Goal: Information Seeking & Learning: Learn about a topic

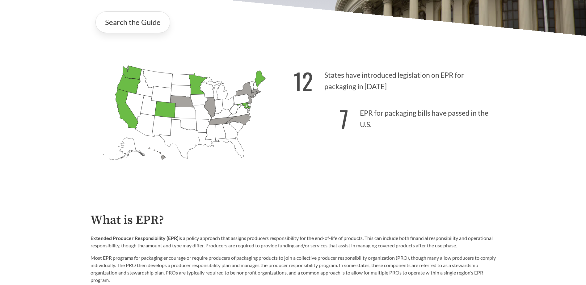
scroll to position [278, 0]
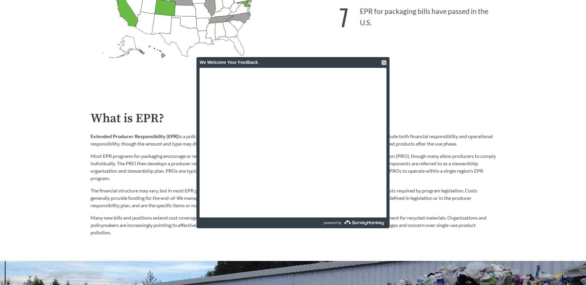
click at [385, 62] on div at bounding box center [384, 62] width 5 height 5
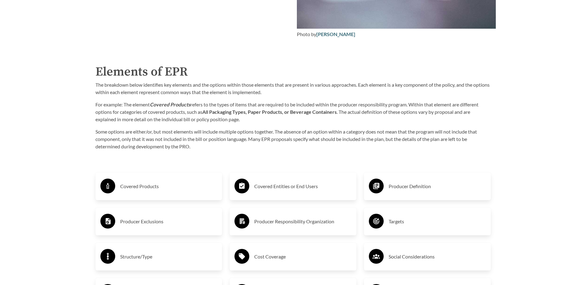
scroll to position [958, 0]
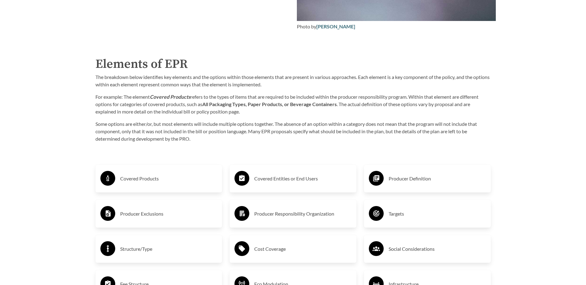
click at [161, 184] on h3 "Covered Products" at bounding box center [168, 179] width 97 height 10
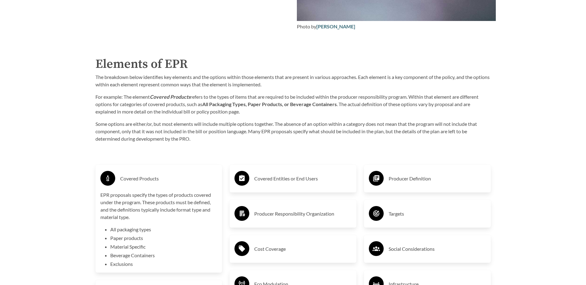
click at [284, 184] on h3 "Covered Entities or End Users" at bounding box center [302, 179] width 97 height 10
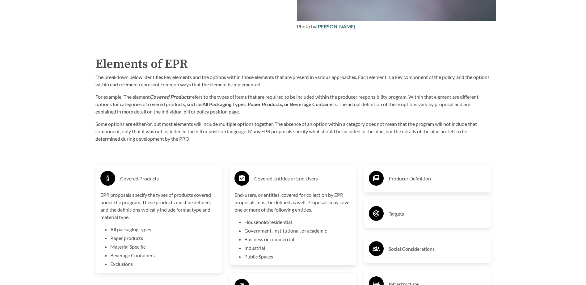
click at [398, 181] on h3 "Producer Definition" at bounding box center [437, 179] width 97 height 10
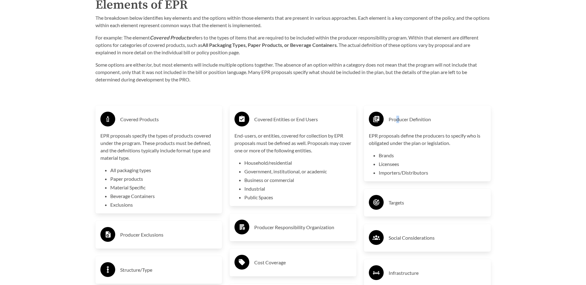
scroll to position [1020, 0]
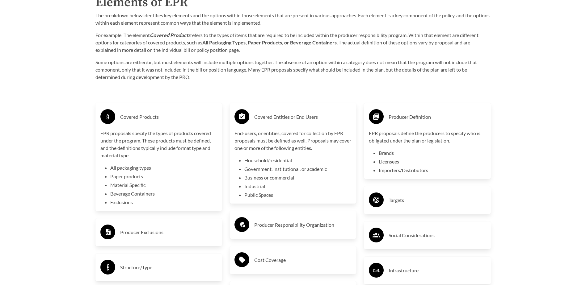
click at [179, 232] on h3 "Producer Exclusions" at bounding box center [168, 233] width 97 height 10
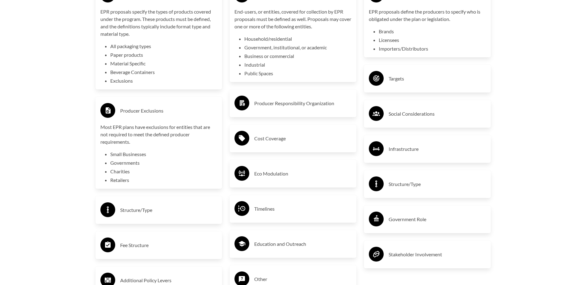
scroll to position [1143, 0]
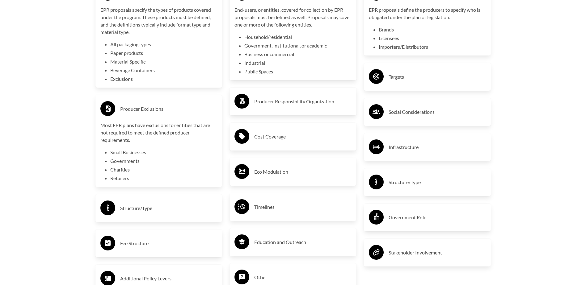
click at [171, 210] on h3 "Structure/Type" at bounding box center [168, 209] width 97 height 10
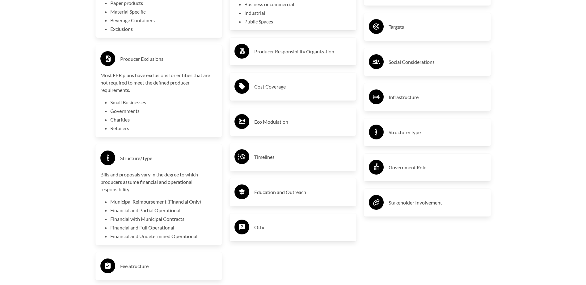
scroll to position [1205, 0]
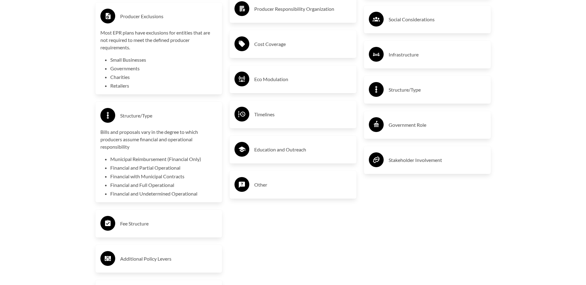
click at [158, 224] on h3 "Fee Structure" at bounding box center [168, 224] width 97 height 10
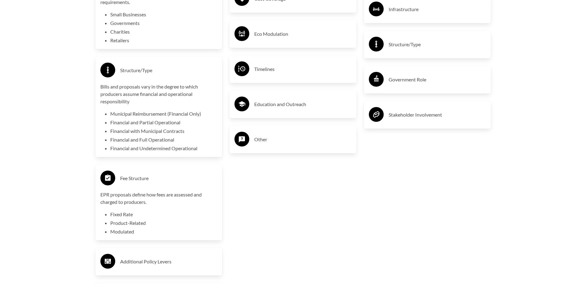
scroll to position [1298, 0]
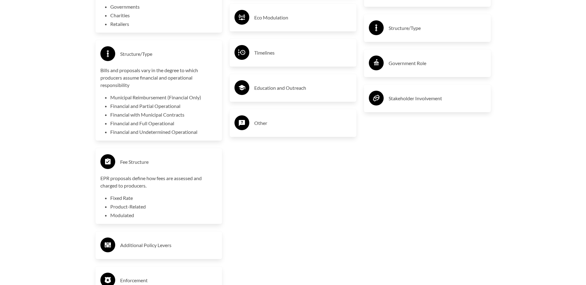
click at [187, 245] on h3 "Additional Policy Levers" at bounding box center [168, 246] width 97 height 10
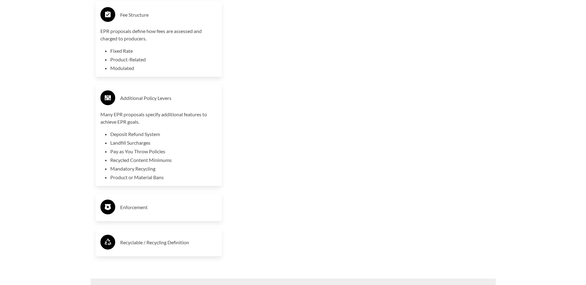
scroll to position [1452, 0]
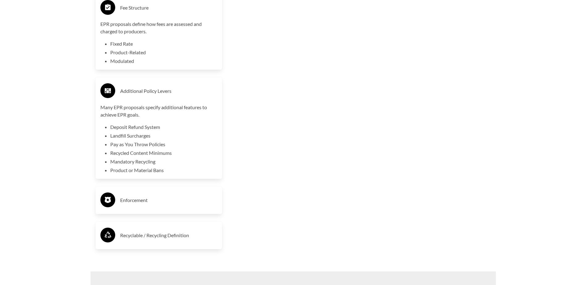
click at [142, 204] on h3 "Enforcement" at bounding box center [168, 201] width 97 height 10
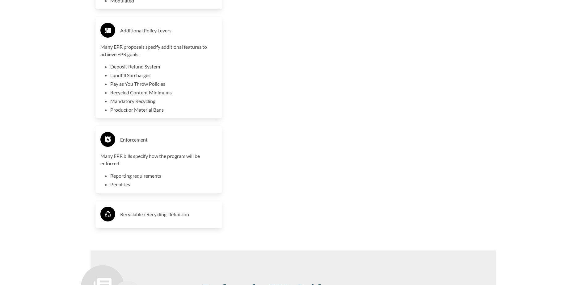
scroll to position [1545, 0]
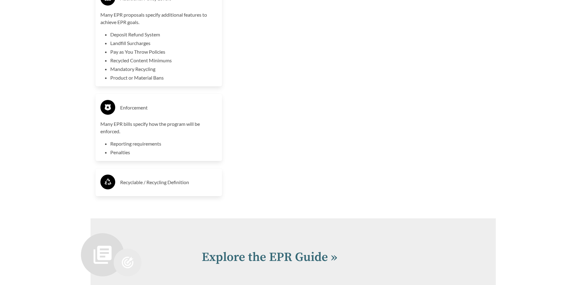
click at [172, 188] on h3 "Recyclable / Recycling Definition" at bounding box center [168, 183] width 97 height 10
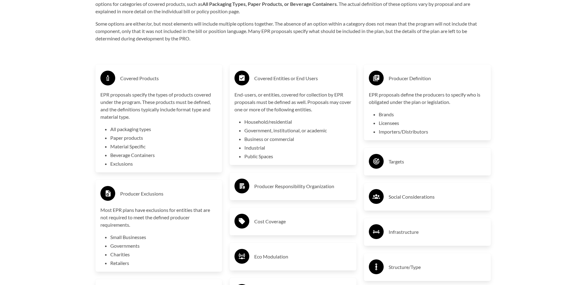
scroll to position [1050, 0]
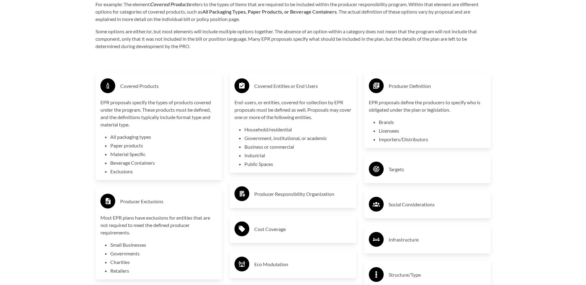
click at [275, 199] on h3 "Producer Responsibility Organization" at bounding box center [302, 194] width 97 height 10
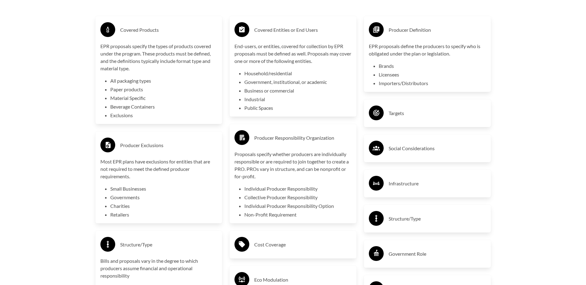
scroll to position [1143, 0]
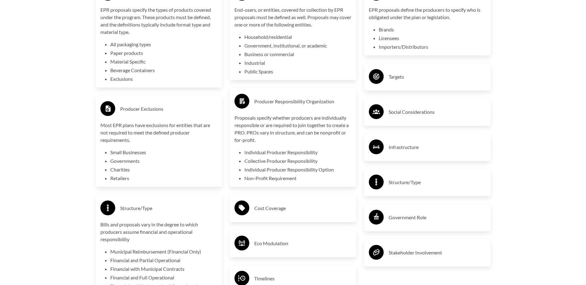
click at [277, 213] on h3 "Cost Coverage" at bounding box center [302, 209] width 97 height 10
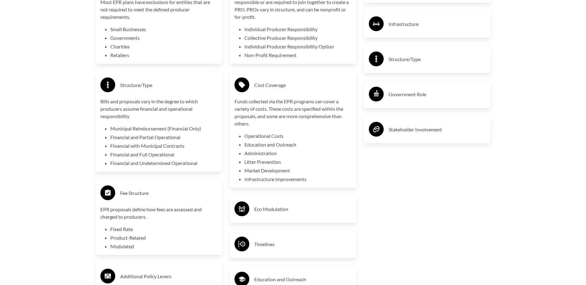
scroll to position [1267, 0]
click at [285, 217] on div "Eco Modulation" at bounding box center [292, 209] width 117 height 18
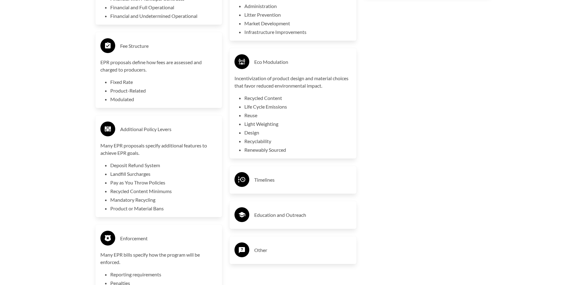
scroll to position [1421, 0]
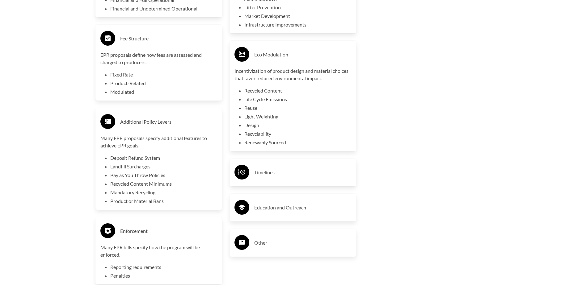
click at [300, 183] on div "Timelines" at bounding box center [293, 173] width 127 height 28
click at [297, 178] on h3 "Timelines" at bounding box center [302, 173] width 97 height 10
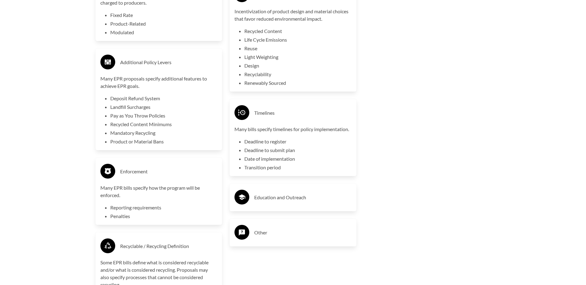
scroll to position [1483, 0]
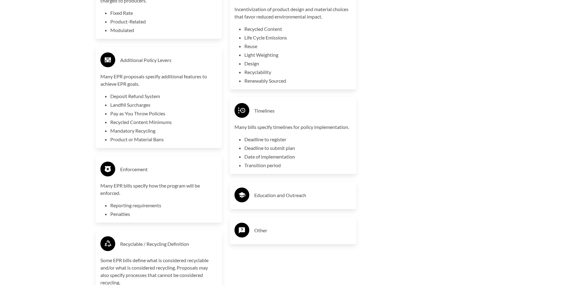
click at [298, 191] on div "Education and Outreach" at bounding box center [292, 196] width 117 height 18
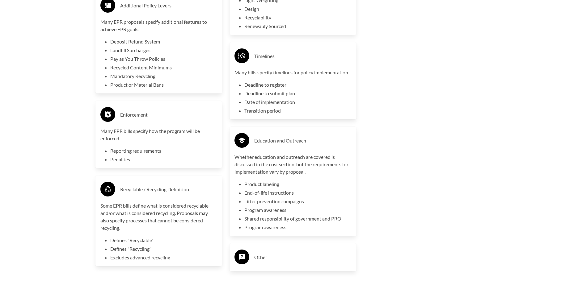
scroll to position [1576, 0]
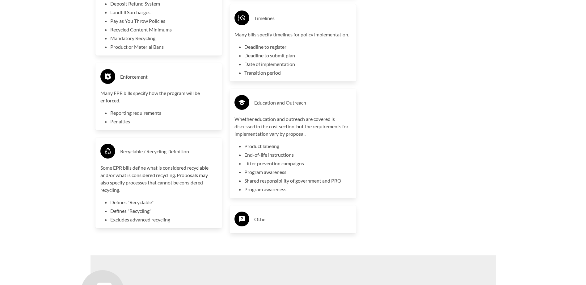
click at [303, 228] on div "Other" at bounding box center [292, 220] width 117 height 18
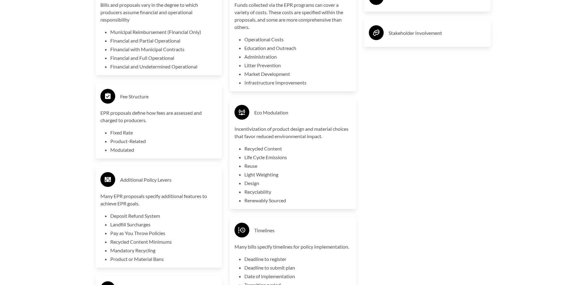
scroll to position [1236, 0]
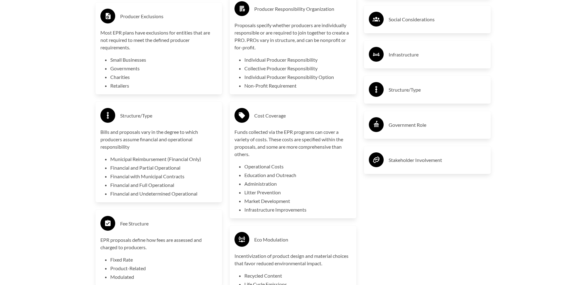
click at [417, 165] on h3 "Stakeholder Involvement" at bounding box center [437, 160] width 97 height 10
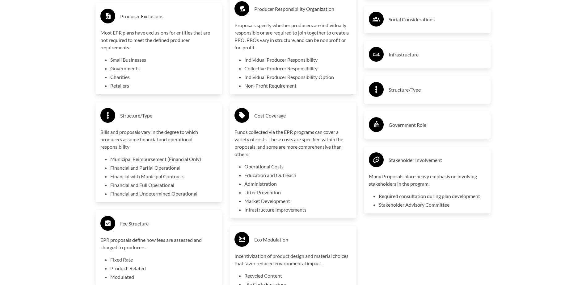
click at [433, 133] on div "Government Role" at bounding box center [427, 125] width 117 height 18
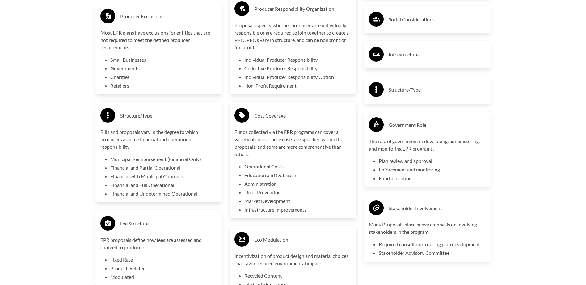
click at [411, 98] on div "Structure/Type" at bounding box center [427, 90] width 117 height 18
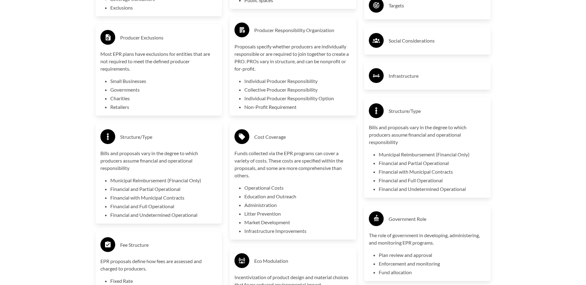
scroll to position [1174, 0]
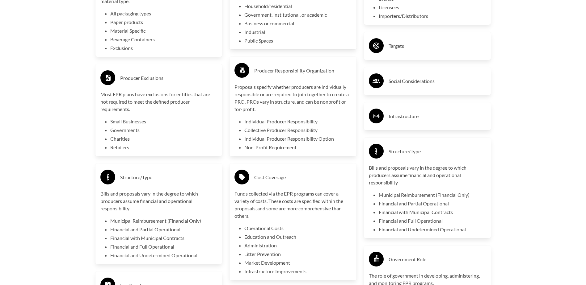
click at [433, 110] on div "Infrastructure" at bounding box center [427, 117] width 117 height 18
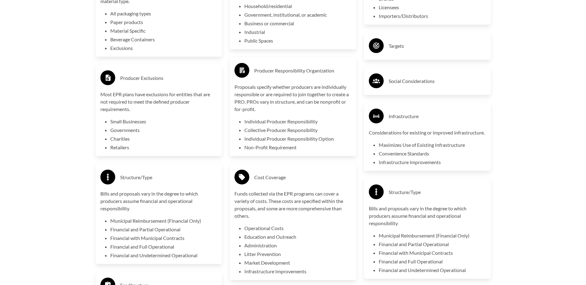
click at [413, 86] on h3 "Social Considerations" at bounding box center [437, 81] width 97 height 10
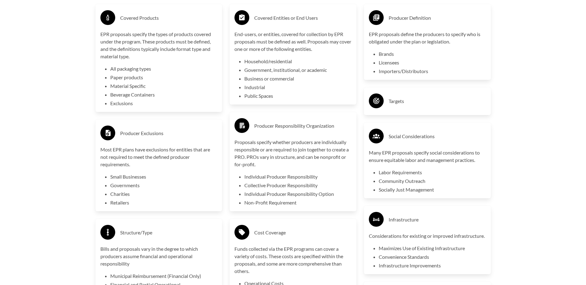
scroll to position [1112, 0]
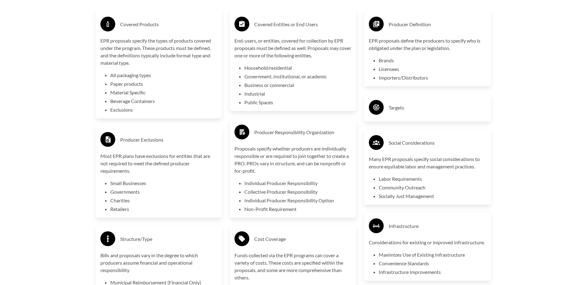
click at [425, 107] on h3 "Targets" at bounding box center [437, 108] width 97 height 10
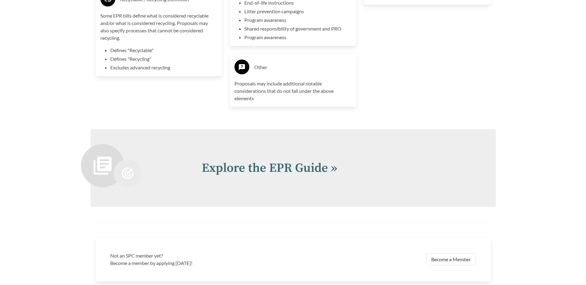
scroll to position [1823, 0]
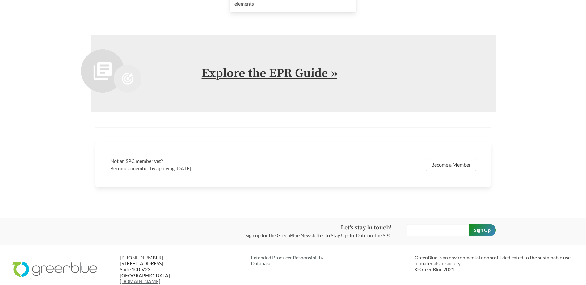
click at [310, 74] on link "Explore the EPR Guide »" at bounding box center [270, 73] width 136 height 15
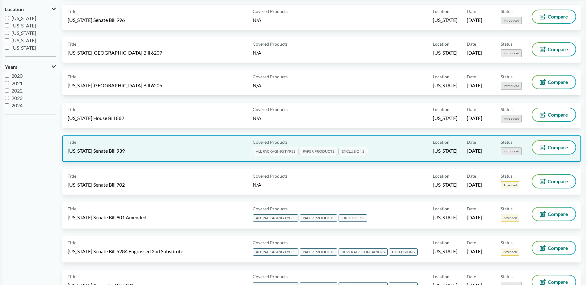
scroll to position [154, 0]
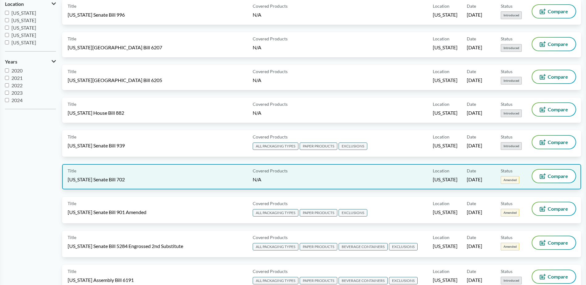
click at [155, 176] on div "Title [US_STATE] Senate Bill 702" at bounding box center [159, 177] width 183 height 14
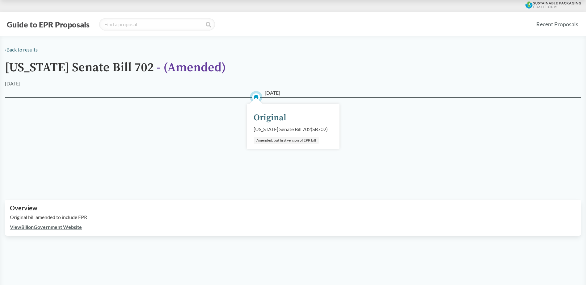
click at [36, 226] on link "View Bill on Government Website" at bounding box center [46, 227] width 72 height 6
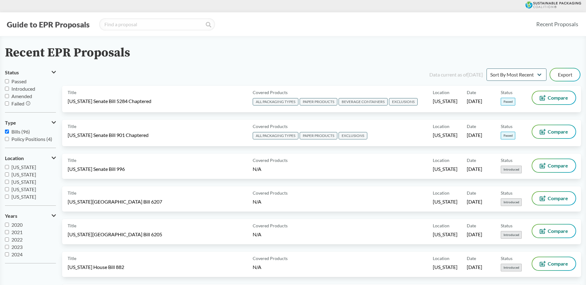
click at [6, 197] on input "[US_STATE]" at bounding box center [7, 197] width 4 height 4
checkbox input "true"
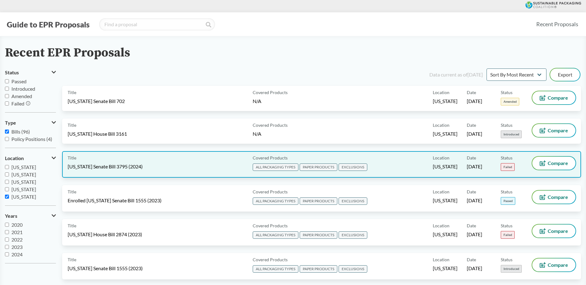
click at [170, 165] on div "Title [US_STATE] Senate Bill 3795 (2024)" at bounding box center [159, 164] width 183 height 15
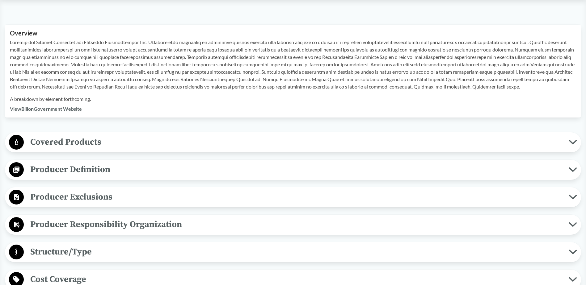
scroll to position [185, 0]
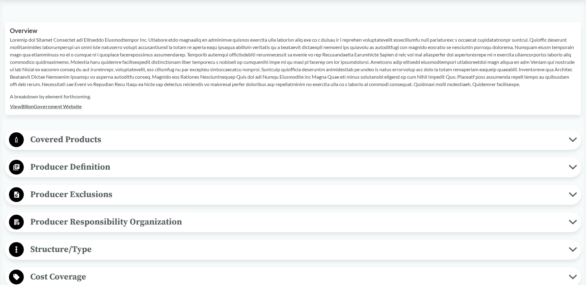
click at [88, 143] on span "Covered Products" at bounding box center [296, 140] width 545 height 14
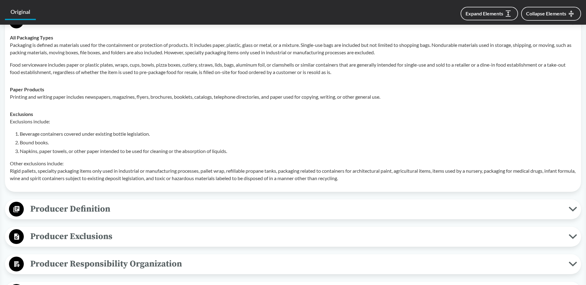
scroll to position [340, 0]
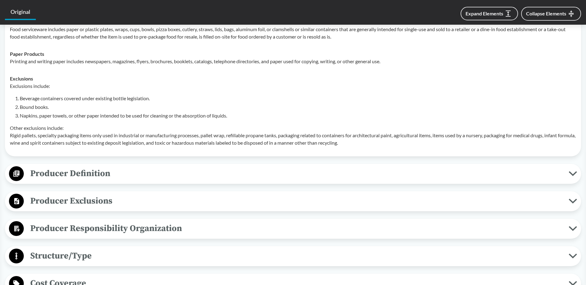
click at [81, 173] on span "Producer Definition" at bounding box center [296, 174] width 545 height 14
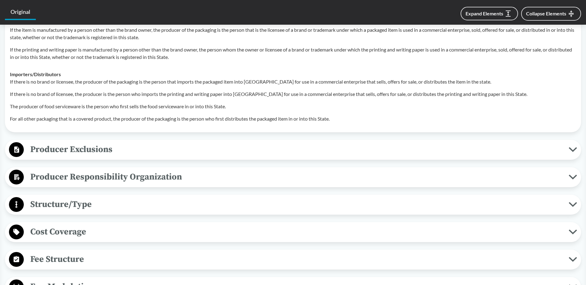
scroll to position [587, 0]
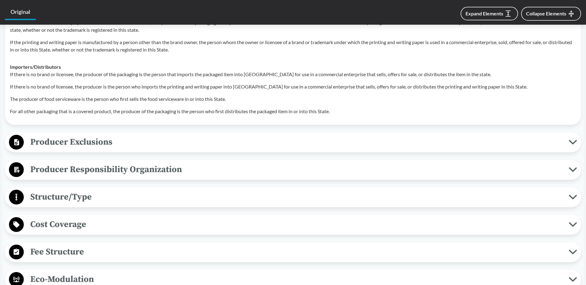
click at [90, 145] on span "Producer Exclusions" at bounding box center [296, 142] width 545 height 14
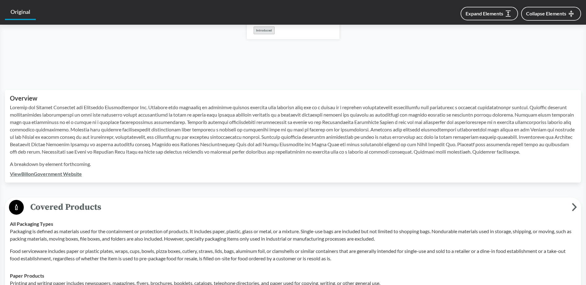
scroll to position [0, 0]
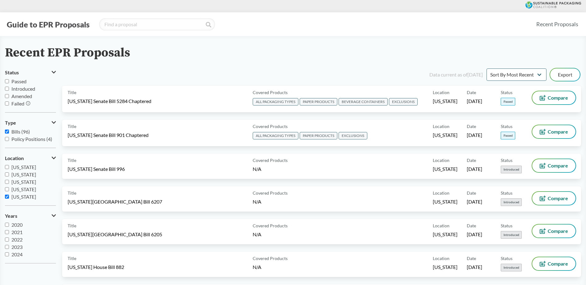
scroll to position [8, 0]
click at [8, 181] on input "[US_STATE]" at bounding box center [7, 181] width 4 height 4
checkbox input "true"
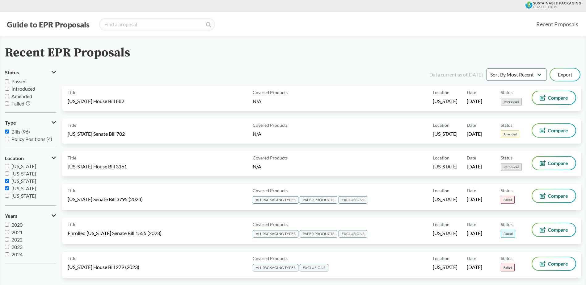
click at [7, 188] on input "[US_STATE]" at bounding box center [7, 189] width 4 height 4
checkbox input "false"
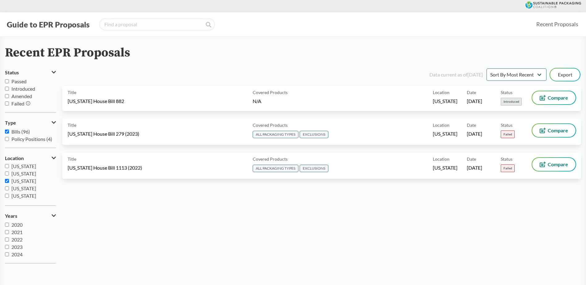
click at [7, 182] on input "[US_STATE]" at bounding box center [7, 181] width 4 height 4
checkbox input "false"
click at [6, 190] on label "[US_STATE]" at bounding box center [30, 188] width 51 height 7
click at [8, 189] on input "[US_STATE]" at bounding box center [7, 189] width 4 height 4
checkbox input "true"
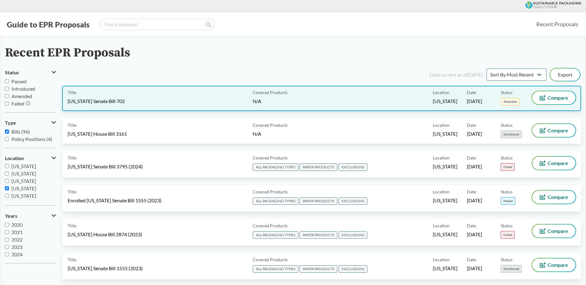
click at [172, 99] on div "Title [US_STATE] Senate Bill 702" at bounding box center [159, 98] width 183 height 14
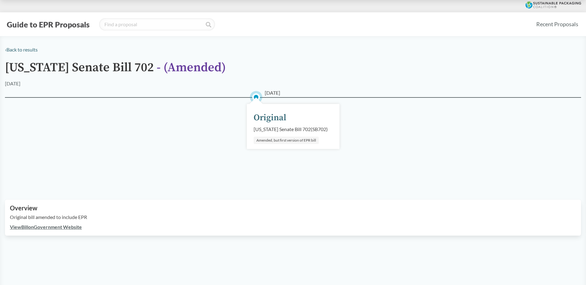
click at [66, 227] on link "View Bill on Government Website" at bounding box center [46, 227] width 72 height 6
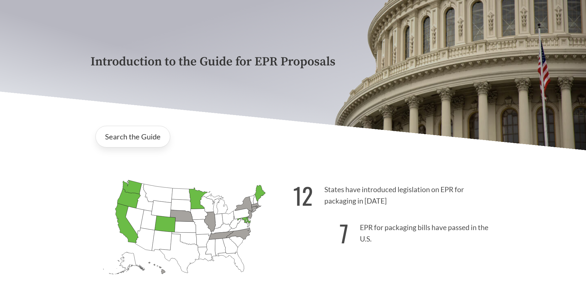
scroll to position [62, 0]
click at [210, 222] on icon "[US_STATE] Introduced: 2" at bounding box center [209, 222] width 11 height 20
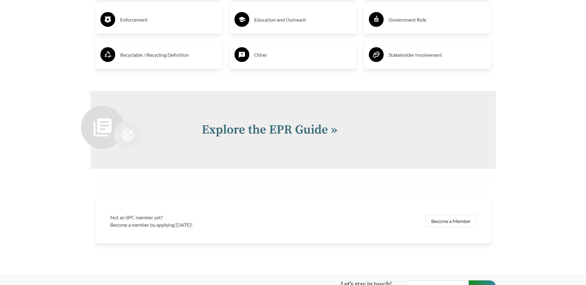
scroll to position [1298, 0]
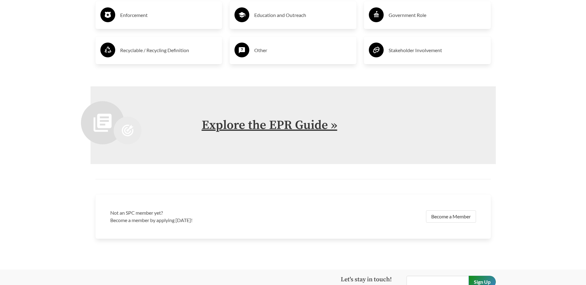
click at [247, 129] on link "Explore the EPR Guide »" at bounding box center [270, 125] width 136 height 15
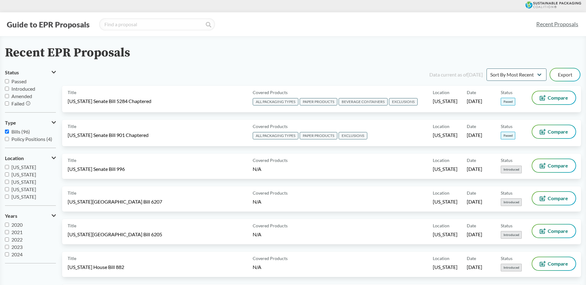
click at [8, 199] on label "[US_STATE]" at bounding box center [30, 196] width 51 height 7
click at [8, 199] on input "[US_STATE]" at bounding box center [7, 197] width 4 height 4
checkbox input "true"
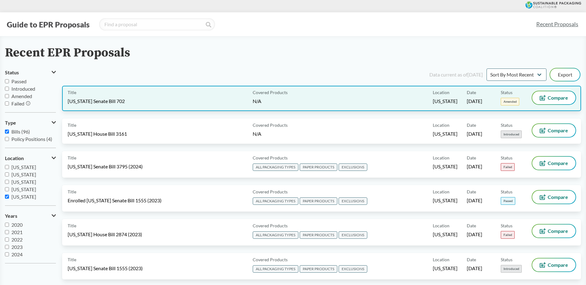
click at [178, 103] on div "Title [US_STATE] Senate Bill 702" at bounding box center [159, 98] width 183 height 14
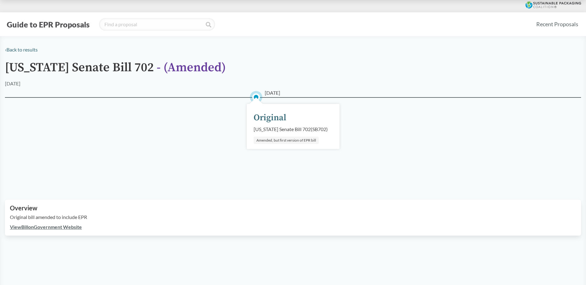
click at [45, 228] on link "View Bill on Government Website" at bounding box center [46, 227] width 72 height 6
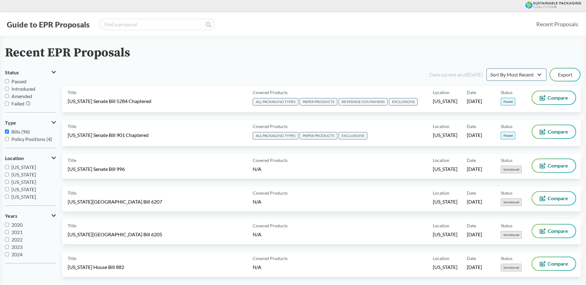
click at [7, 195] on input "[US_STATE]" at bounding box center [7, 197] width 4 height 4
checkbox input "true"
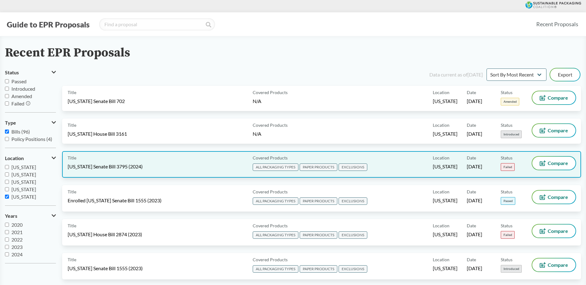
click at [179, 166] on div "Title [US_STATE] Senate Bill 3795 (2024)" at bounding box center [159, 164] width 183 height 15
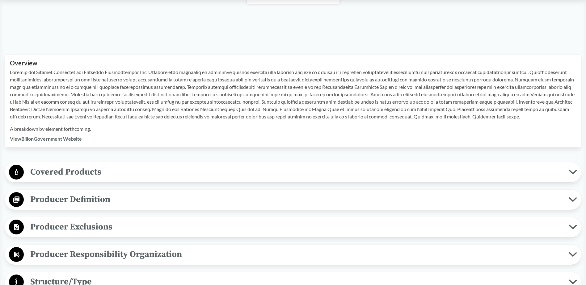
scroll to position [154, 0]
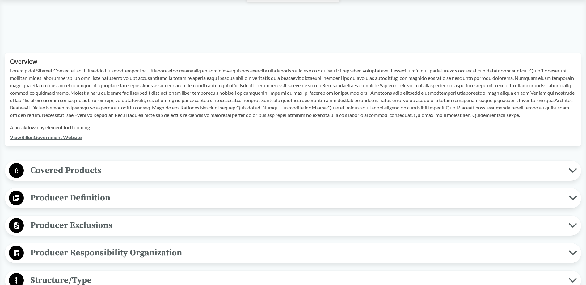
click at [42, 202] on span "Producer Definition" at bounding box center [296, 198] width 545 height 14
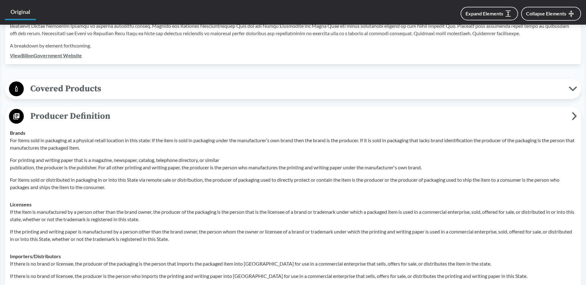
scroll to position [247, 0]
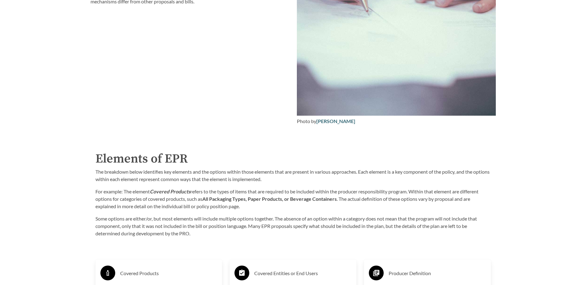
scroll to position [927, 0]
